Goal: Information Seeking & Learning: Understand process/instructions

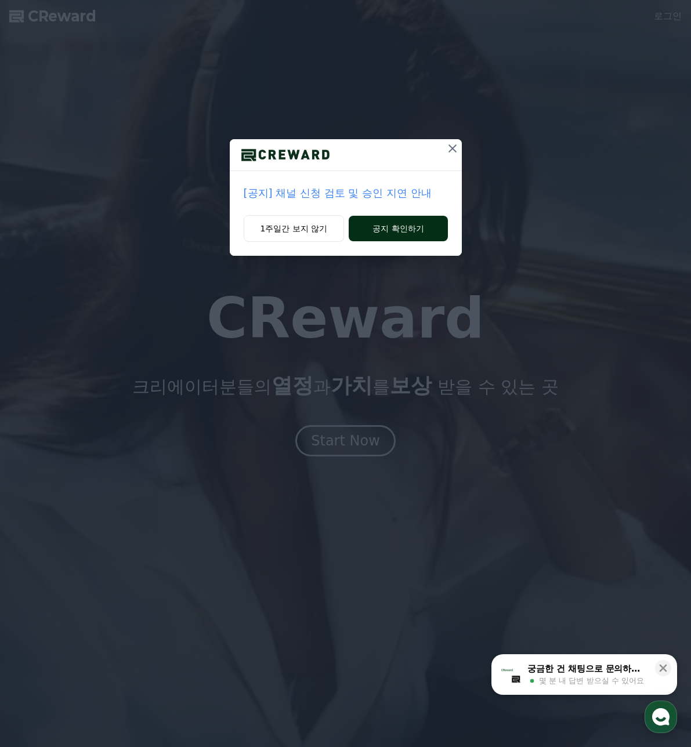
click at [405, 228] on button "공지 확인하기" at bounding box center [397, 229] width 99 height 26
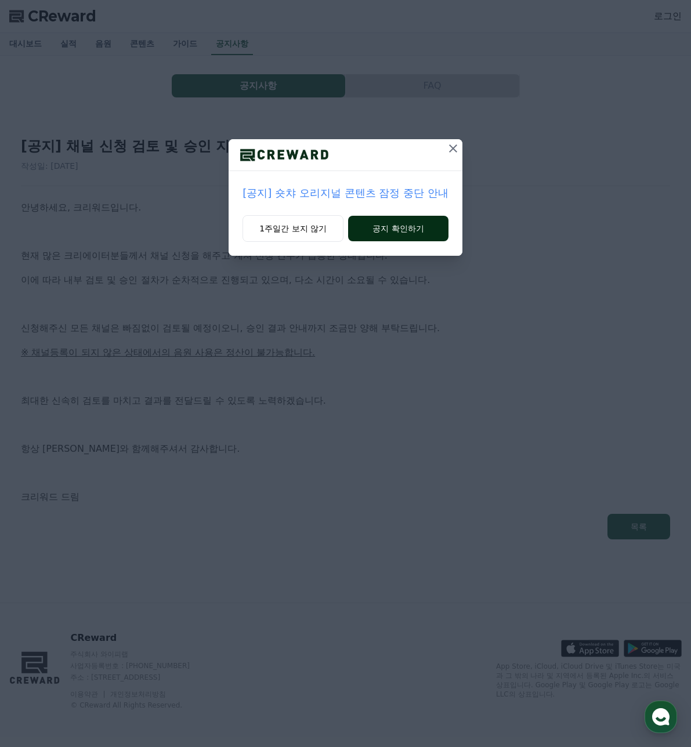
drag, startPoint x: 0, startPoint y: 0, endPoint x: 405, endPoint y: 229, distance: 465.0
click at [405, 229] on button "공지 확인하기" at bounding box center [398, 229] width 100 height 26
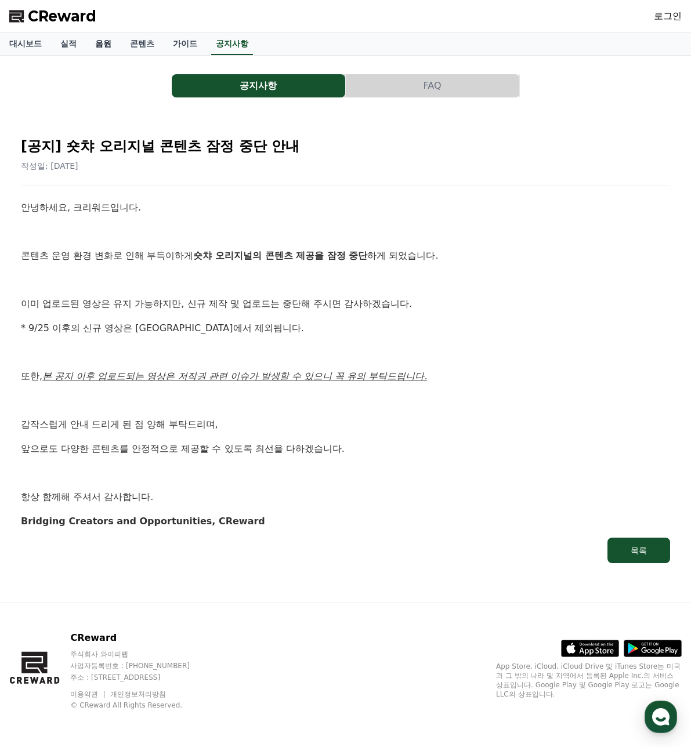
click at [97, 45] on link "음원" at bounding box center [103, 44] width 35 height 22
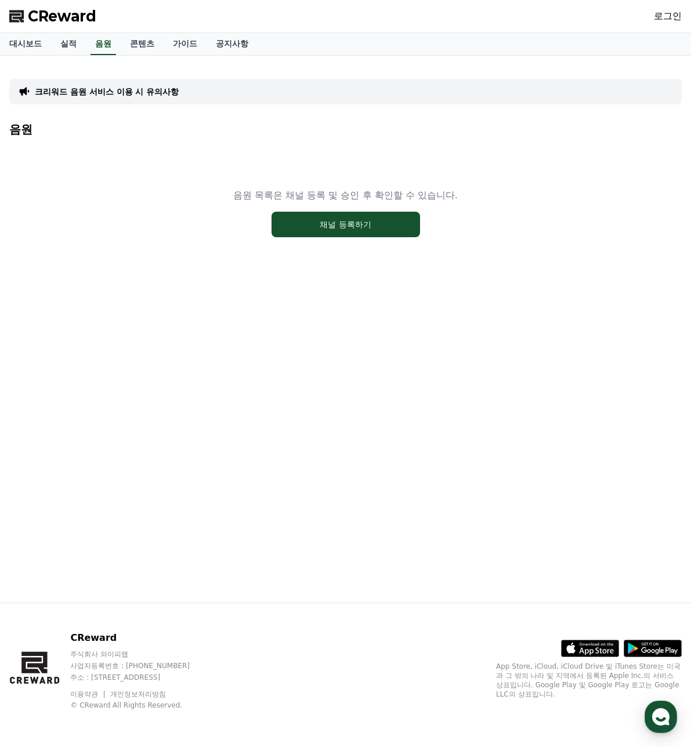
click at [137, 90] on p "크리워드 음원 서비스 이용 시 유의사항" at bounding box center [107, 92] width 144 height 12
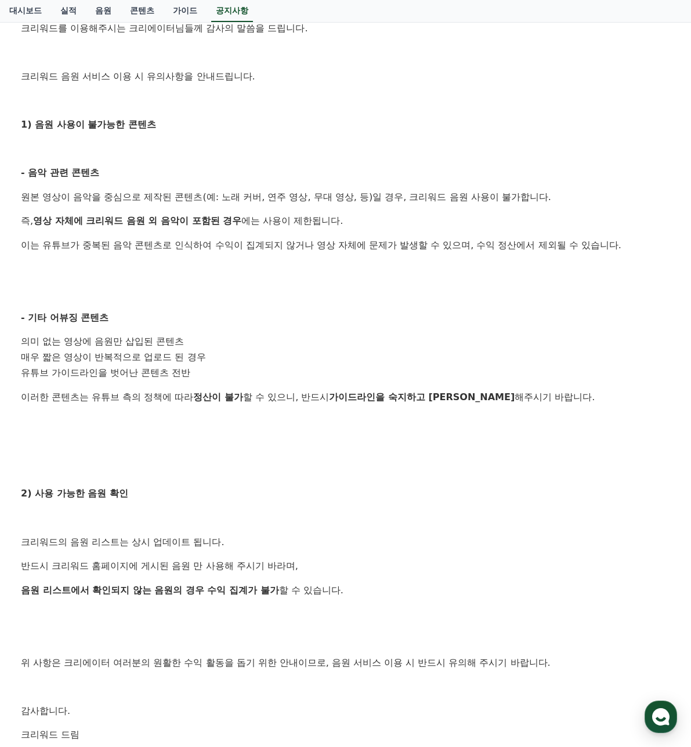
scroll to position [232, 0]
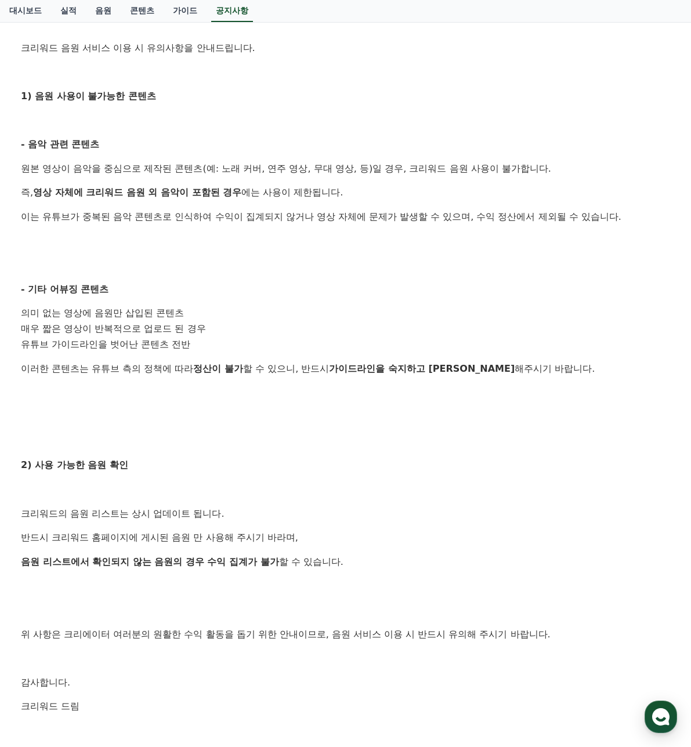
click at [143, 404] on div "안녕하세요, 크리워드입니다. 크리워드를 이용해주시는 크리에이터님들께 감사의 말씀을 드립니다. 크리워드 음원 서비스 이용 시 유의사항을 안내드립…" at bounding box center [345, 353] width 649 height 770
click at [147, 409] on p at bounding box center [345, 416] width 649 height 15
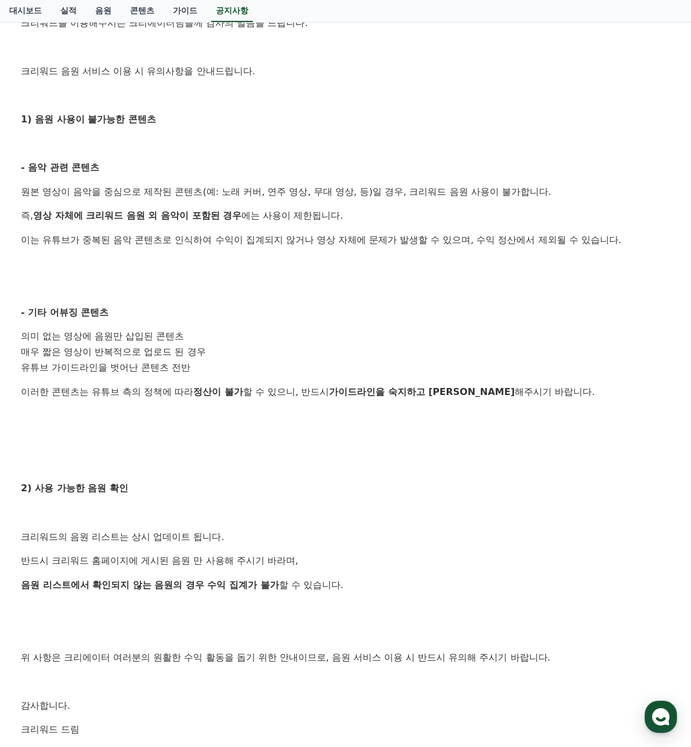
scroll to position [290, 0]
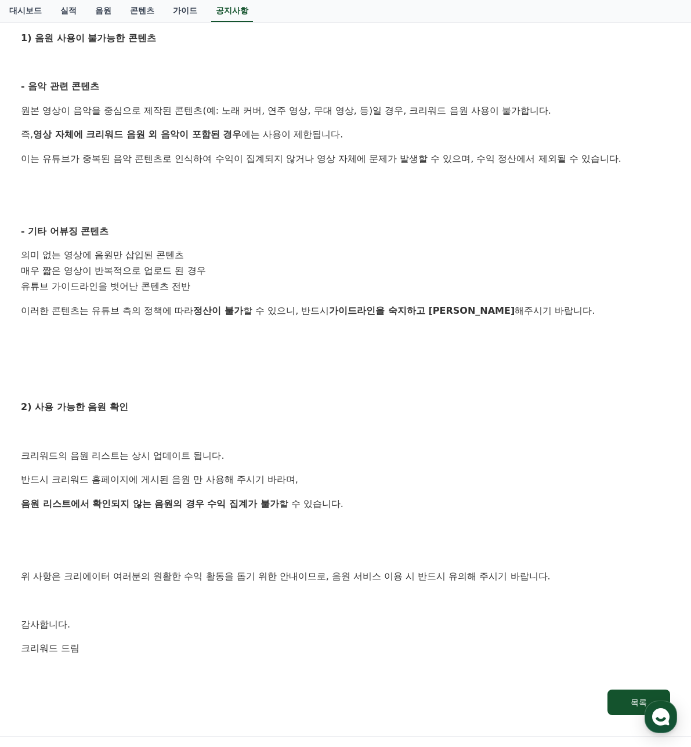
click at [303, 404] on p "2) 사용 가능한 음원 확인" at bounding box center [345, 406] width 649 height 15
drag, startPoint x: 416, startPoint y: 454, endPoint x: 518, endPoint y: 487, distance: 107.8
click at [457, 475] on div "안녕하세요, 크리워드입니다. 크리워드를 이용해주시는 크리에이터님들께 감사의 말씀을 드립니다. 크리워드 음원 서비스 이용 시 유의사항을 안내드립…" at bounding box center [345, 295] width 649 height 770
click at [331, 406] on p "2) 사용 가능한 음원 확인" at bounding box center [345, 406] width 649 height 15
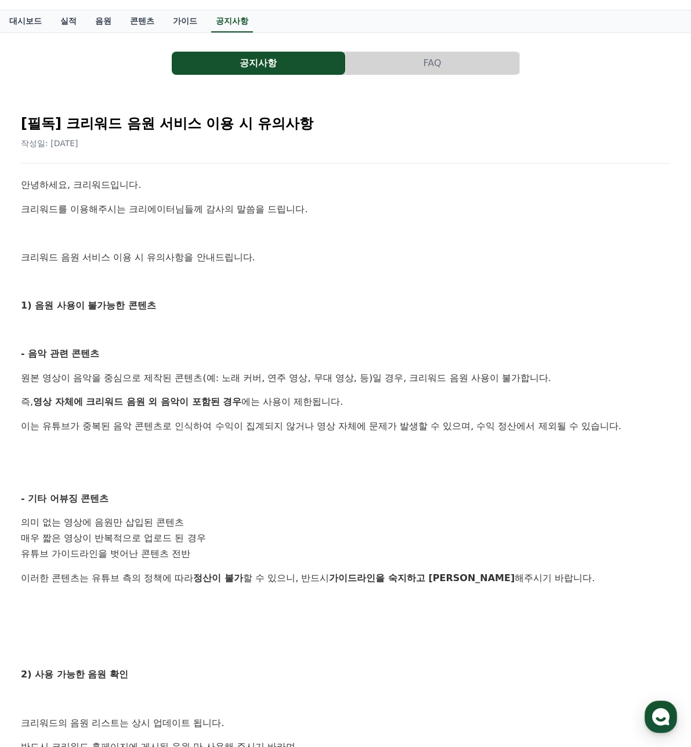
scroll to position [0, 0]
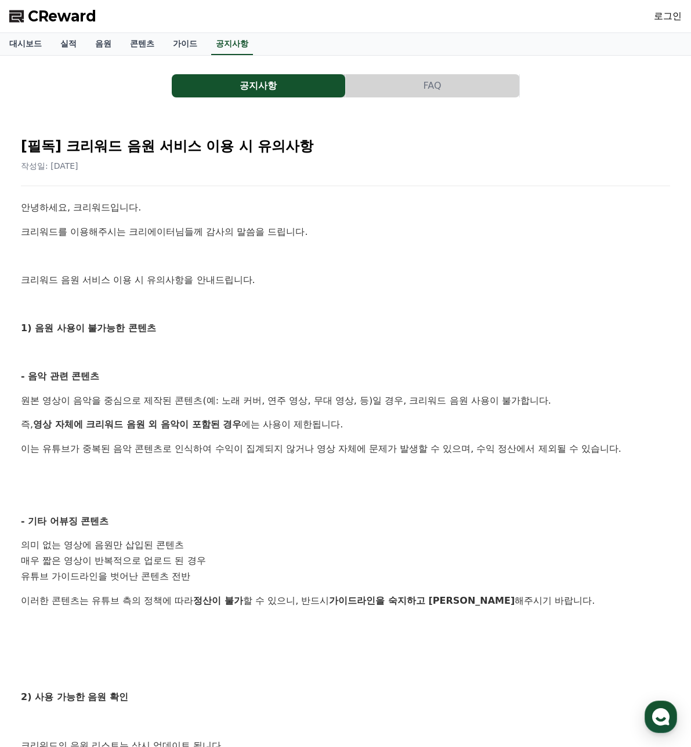
click at [148, 303] on p at bounding box center [345, 303] width 649 height 15
click at [166, 305] on p at bounding box center [345, 303] width 649 height 15
